Goal: Task Accomplishment & Management: Manage account settings

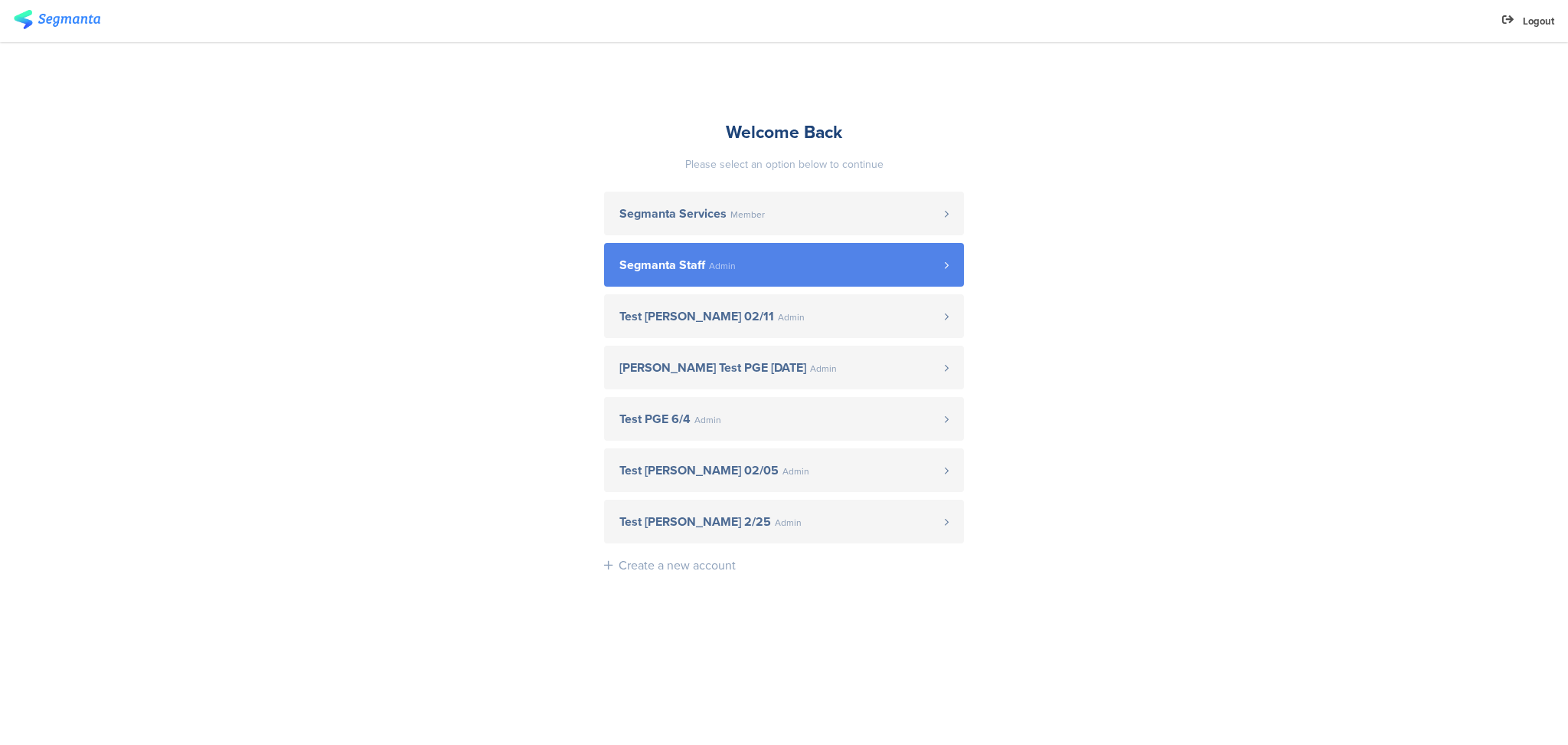
click at [704, 265] on span "Segmanta Staff" at bounding box center [662, 265] width 86 height 12
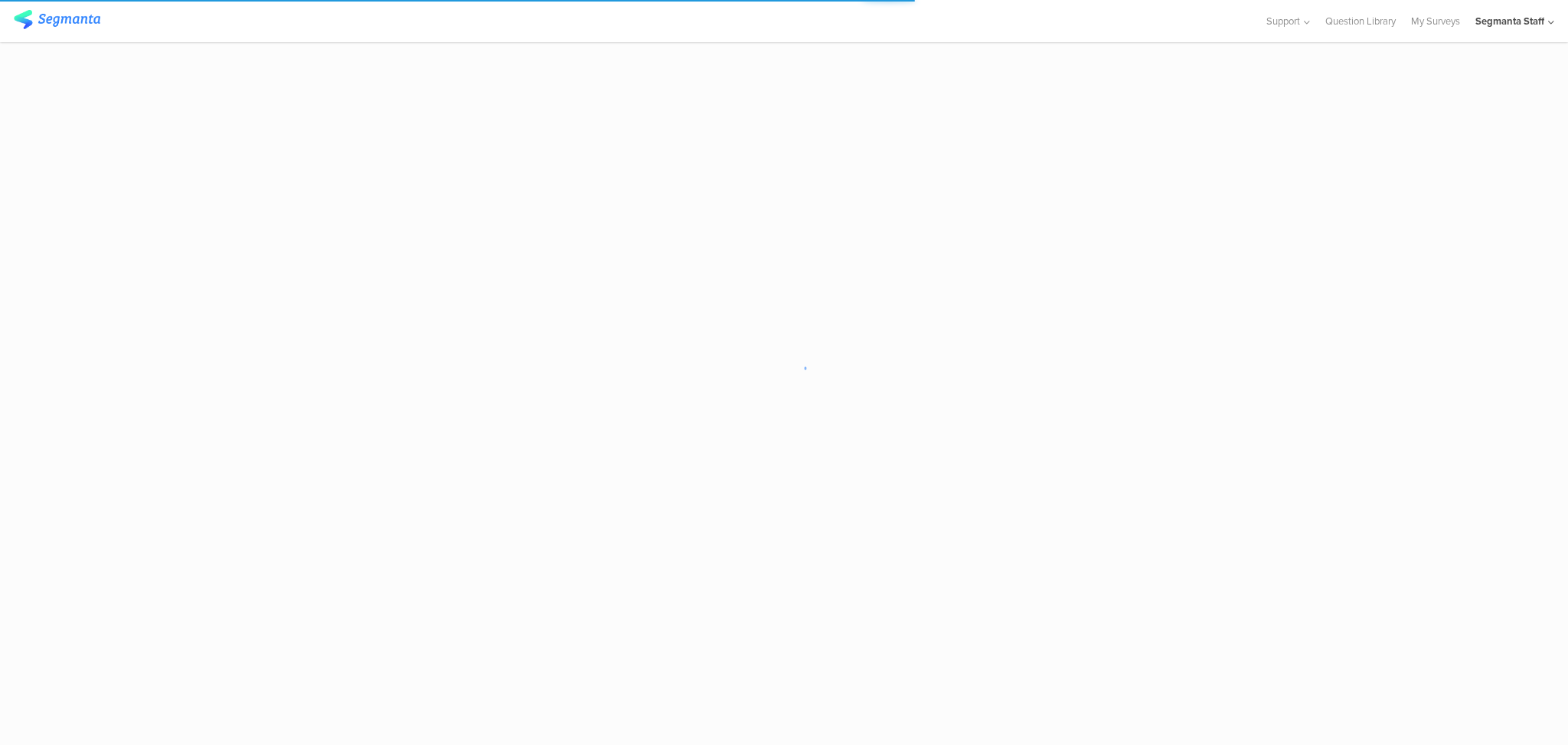
click at [1552, 16] on div "Segmanta Staff" at bounding box center [1514, 21] width 79 height 42
click at [1541, 135] on icon at bounding box center [1542, 133] width 10 height 10
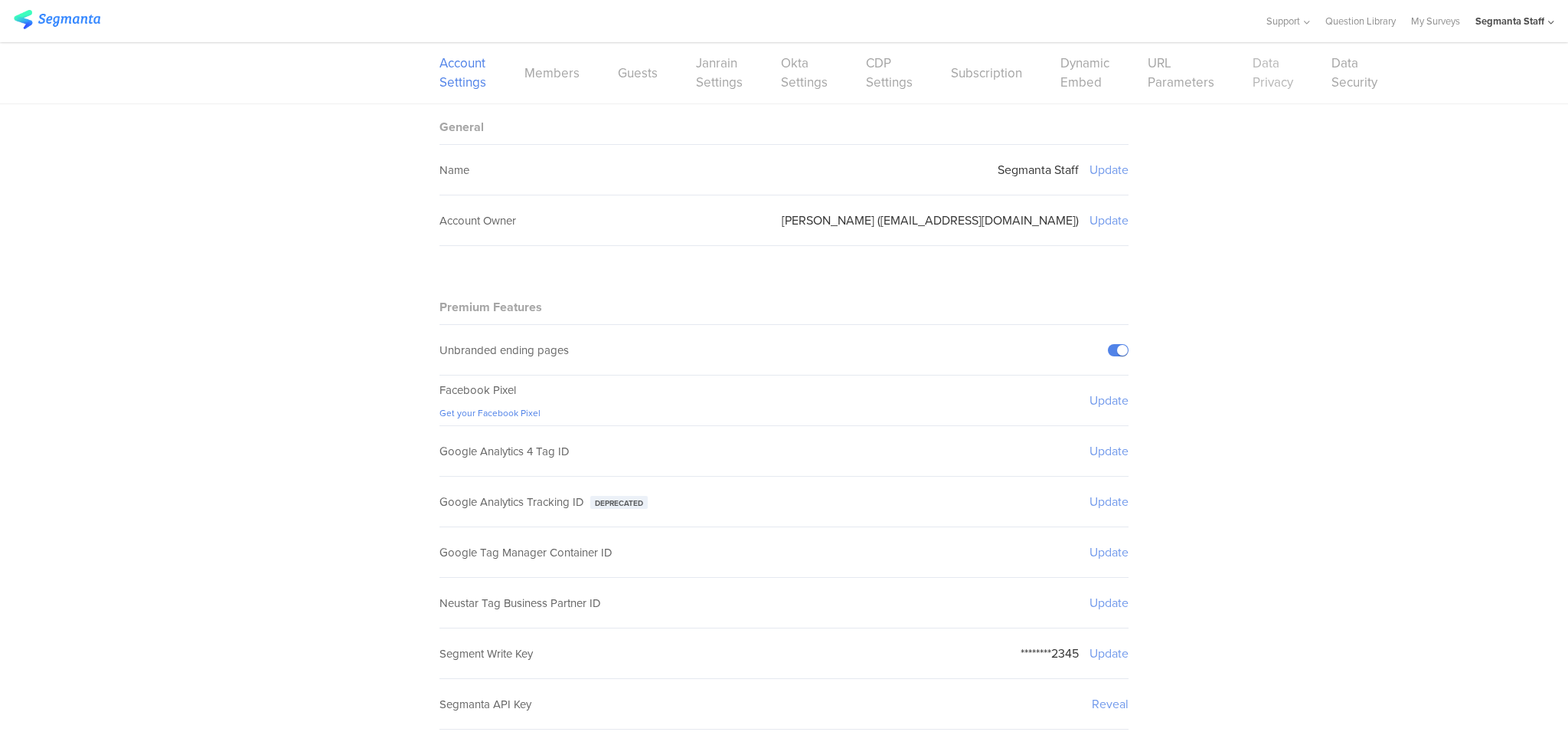
click at [1274, 76] on link "Data Privacy" at bounding box center [1272, 73] width 41 height 38
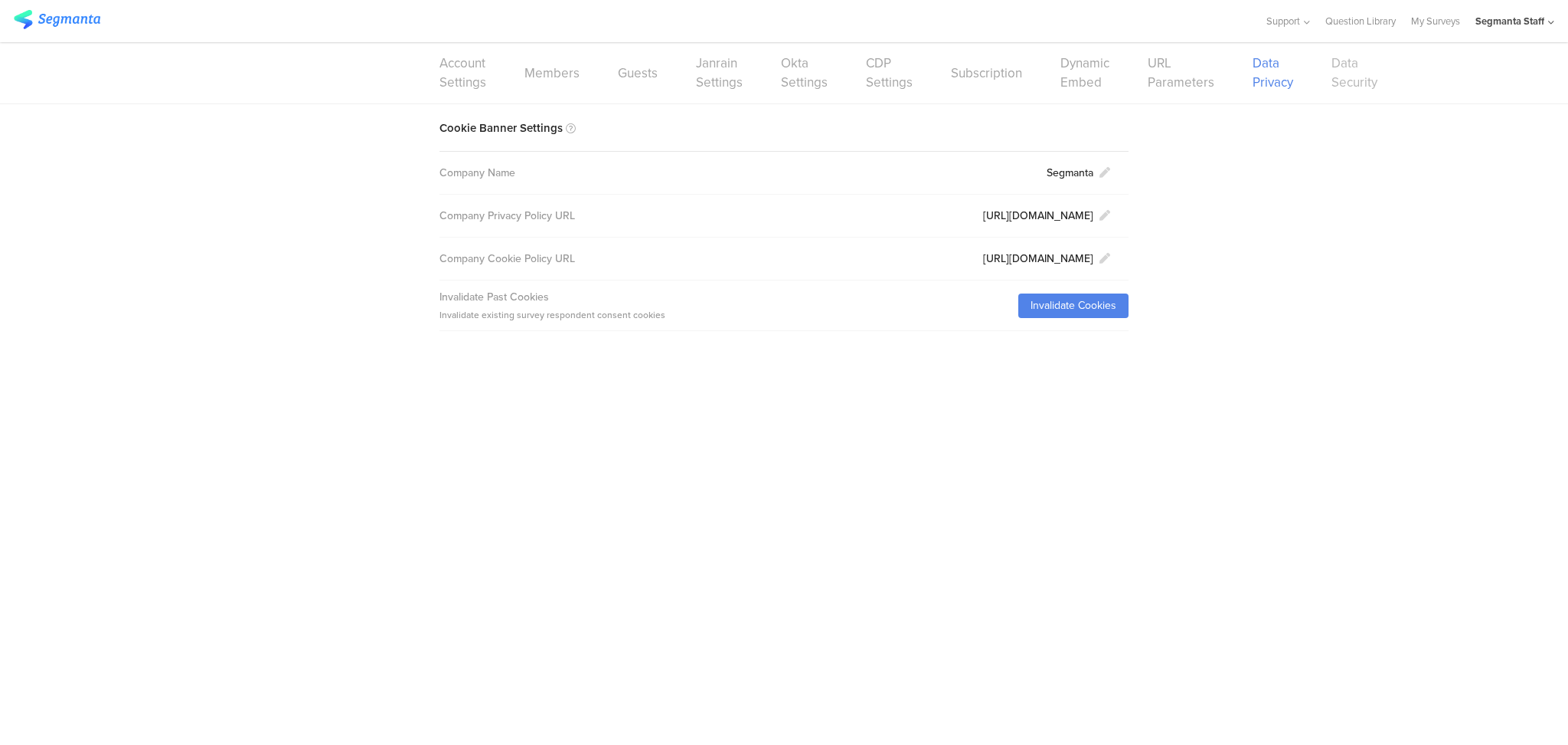
click at [1341, 85] on link "Data Security" at bounding box center [1354, 73] width 46 height 38
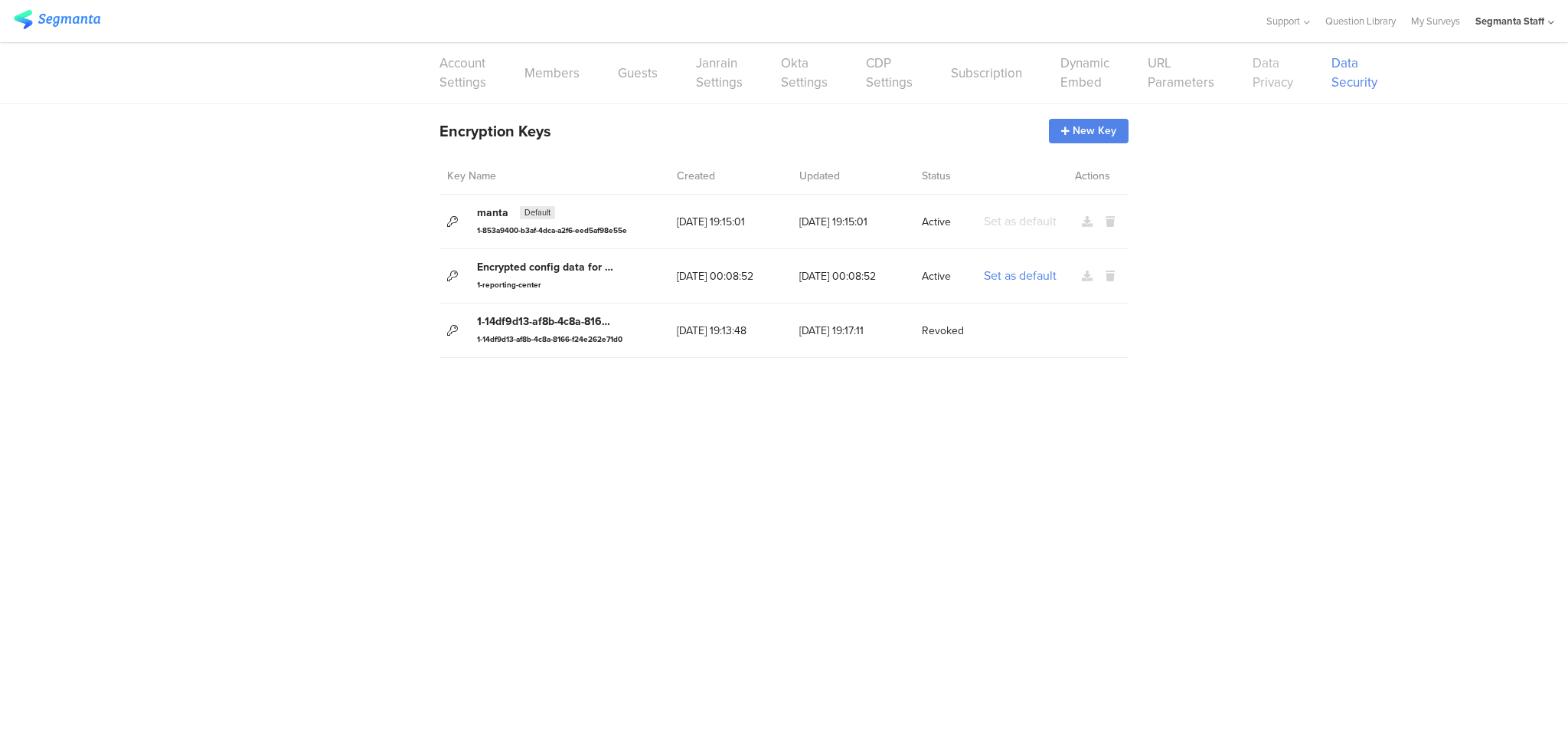
click at [1269, 77] on link "Data Privacy" at bounding box center [1272, 73] width 41 height 38
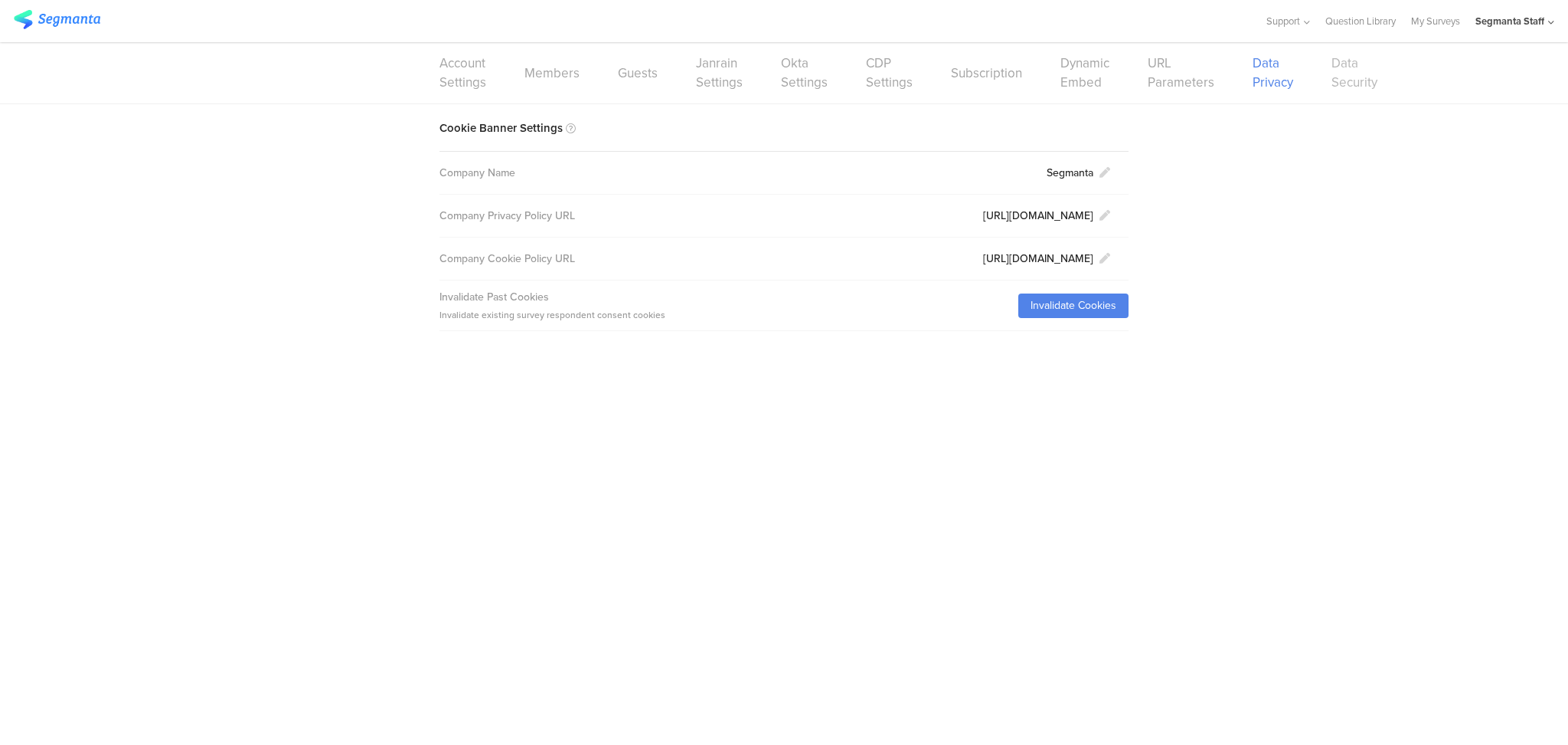
click at [1360, 77] on link "Data Security" at bounding box center [1354, 73] width 46 height 38
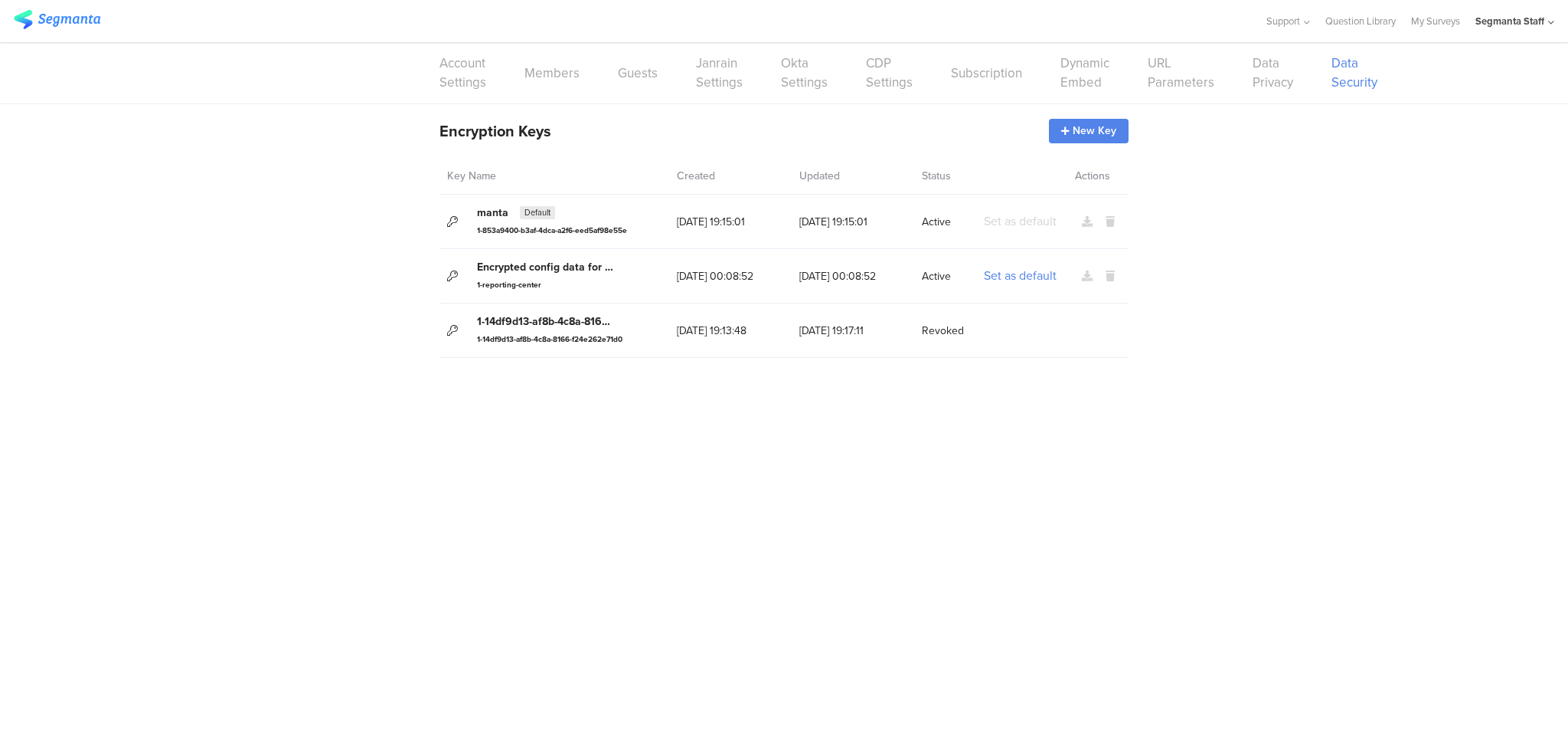
click at [1294, 77] on div "Account Settings Members Guests Janrain Settings Okta Settings CDP Settings Sub…" at bounding box center [784, 74] width 1568 height 62
